Goal: Task Accomplishment & Management: Complete application form

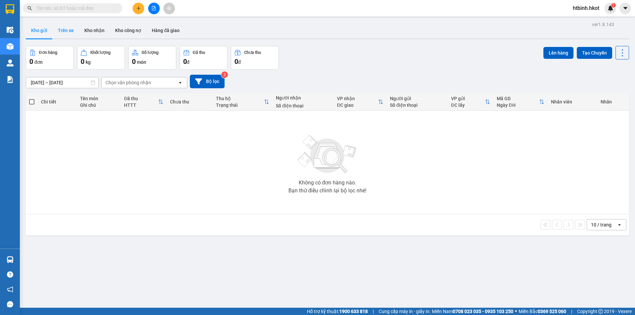
click at [64, 26] on button "Trên xe" at bounding box center [66, 31] width 26 height 16
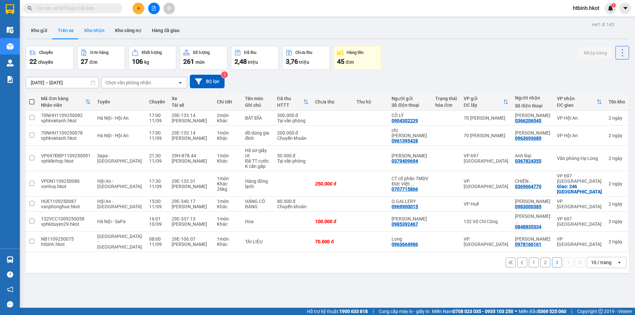
click at [88, 33] on button "Kho nhận" at bounding box center [94, 31] width 31 height 16
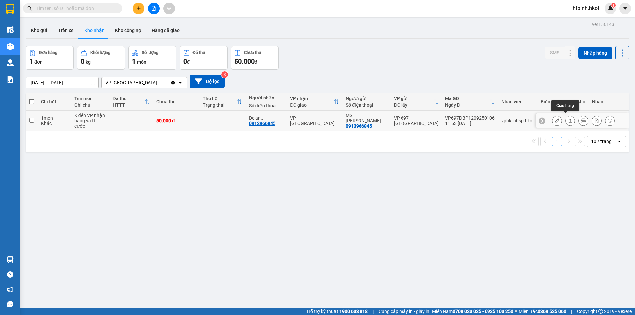
click at [568, 118] on icon at bounding box center [570, 120] width 5 height 5
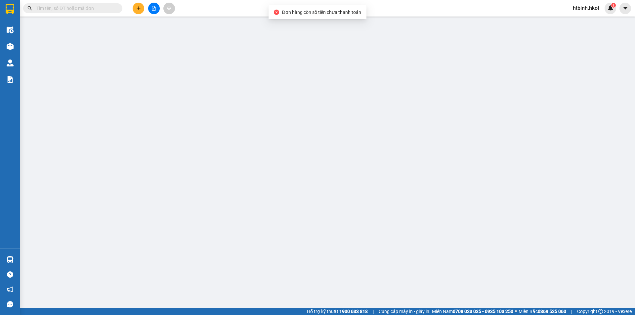
type input "0913966845"
type input "MS [PERSON_NAME]"
type input "0913966845"
type input "Delan [PHONE_NUMBER]"
type input "K tt khi nhận hàng"
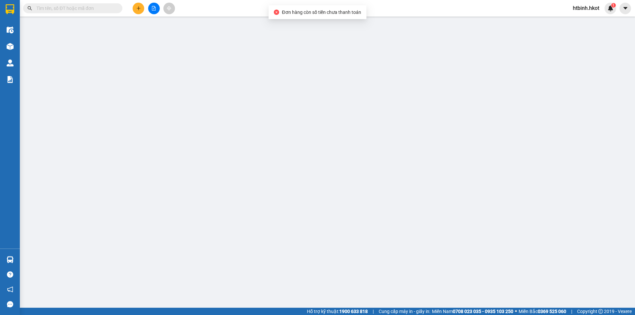
type input "50.000"
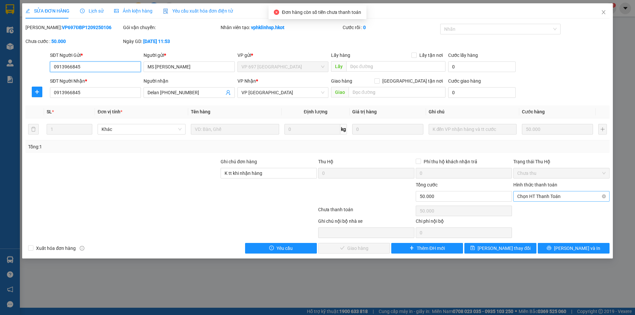
click at [543, 197] on span "Chọn HT Thanh Toán" at bounding box center [562, 197] width 88 height 10
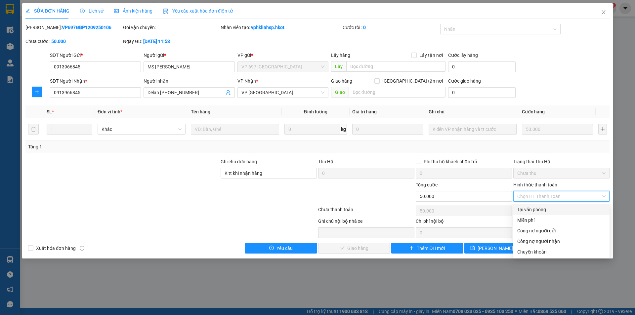
click at [538, 209] on div "Tại văn phòng" at bounding box center [562, 209] width 88 height 7
type input "0"
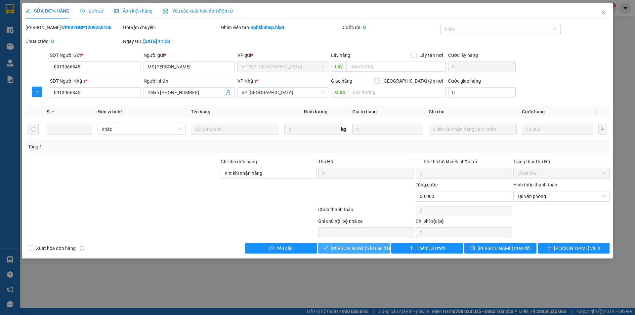
click at [347, 248] on span "[PERSON_NAME] và Giao hàng" at bounding box center [363, 248] width 64 height 7
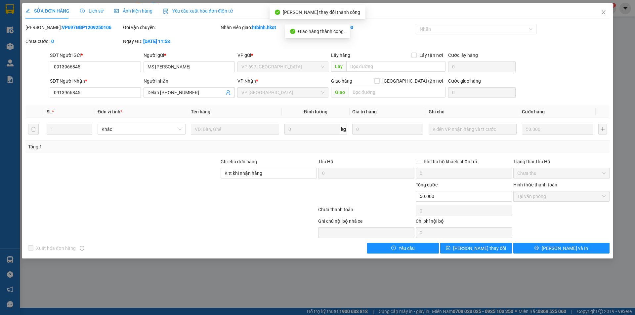
click at [353, 278] on div "SỬA ĐƠN HÀNG Lịch sử Ảnh kiện hàng Yêu cầu xuất hóa đơn điện tử Total Paid Fee …" at bounding box center [317, 157] width 635 height 315
click at [605, 13] on icon "close" at bounding box center [603, 12] width 5 height 5
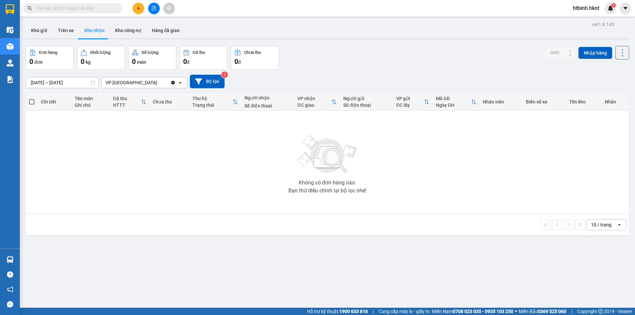
click at [310, 55] on div "Đơn hàng 0 đơn Khối lượng 0 kg Số lượng 0 món Đã thu 0 đ Chưa thu 0 đ SMS Nhập …" at bounding box center [328, 58] width 604 height 24
click at [365, 55] on div "Đơn hàng 0 đơn Khối lượng 0 kg Số lượng 0 món Đã thu 0 đ Chưa thu 0 đ SMS Nhập …" at bounding box center [328, 58] width 604 height 24
